Goal: Navigation & Orientation: Go to known website

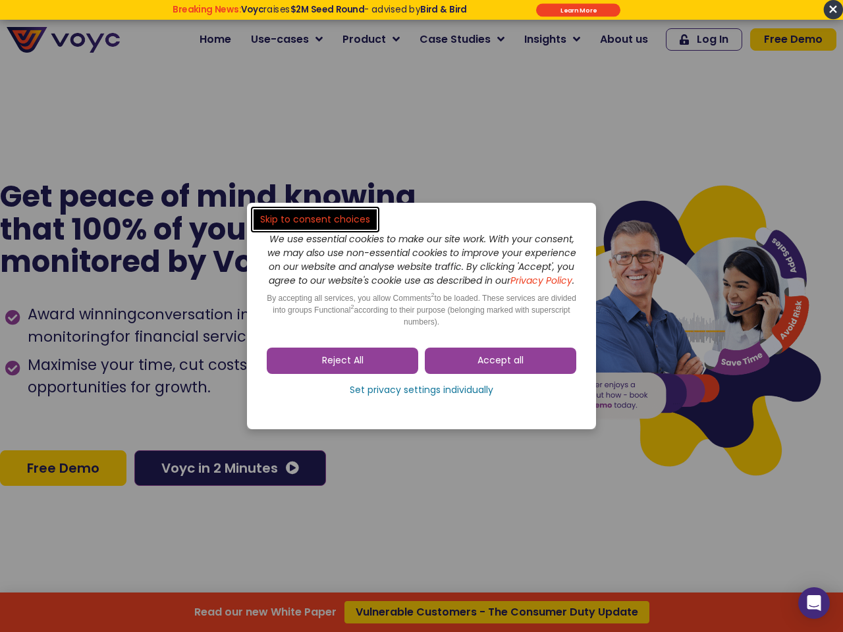
click at [500, 367] on span "Accept all" at bounding box center [500, 360] width 46 height 13
click at [342, 367] on div "Skip to consent choices We use essential cookies to make our site work. With yo…" at bounding box center [421, 316] width 843 height 632
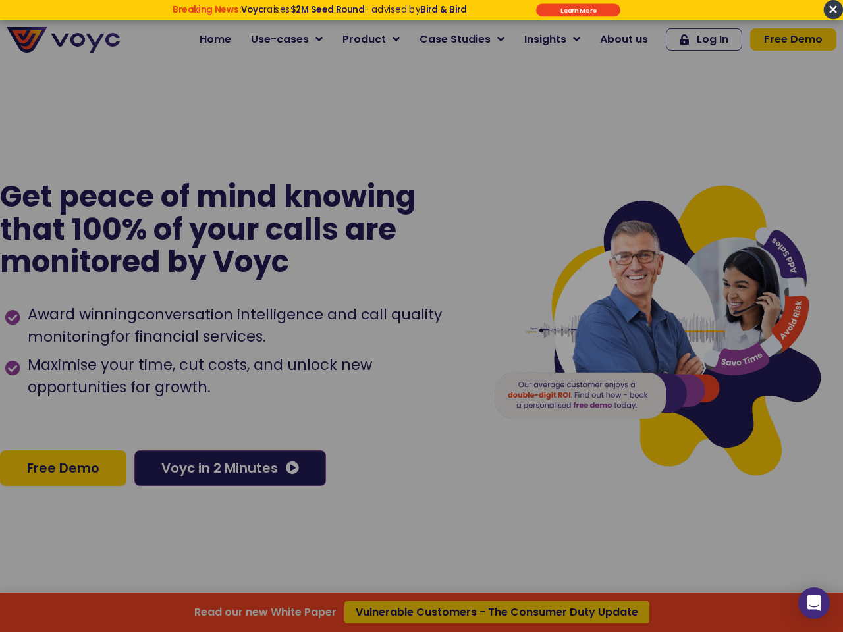
click at [421, 397] on div at bounding box center [421, 316] width 843 height 632
